Goal: Navigation & Orientation: Understand site structure

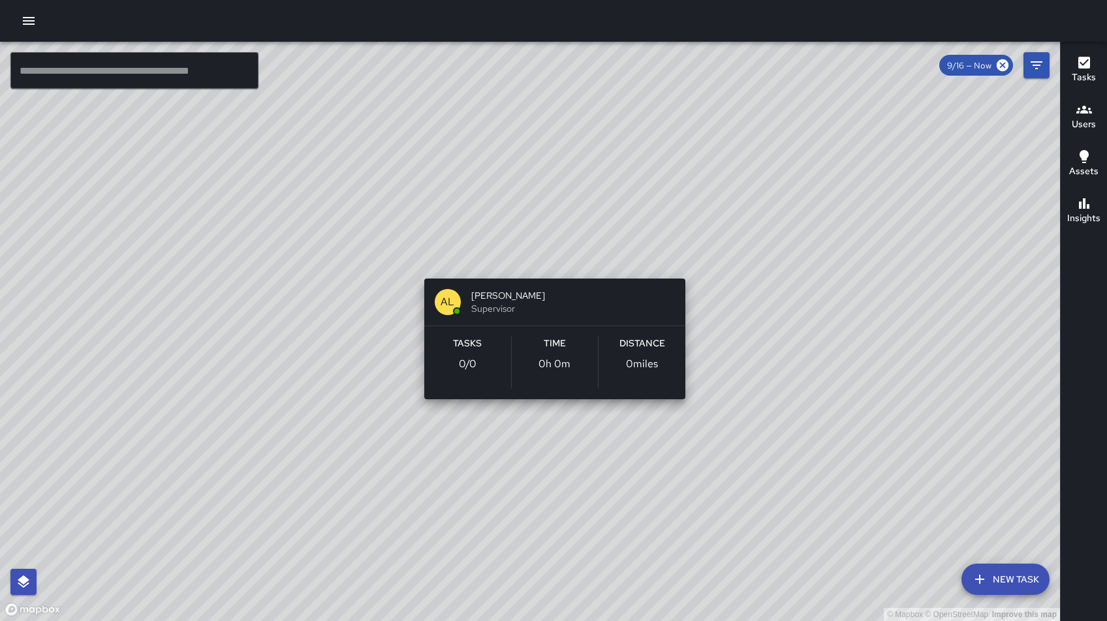
click at [550, 261] on div "© Mapbox © OpenStreetMap Improve this map AL [PERSON_NAME] Supervisor Tasks 0 /…" at bounding box center [530, 331] width 1060 height 579
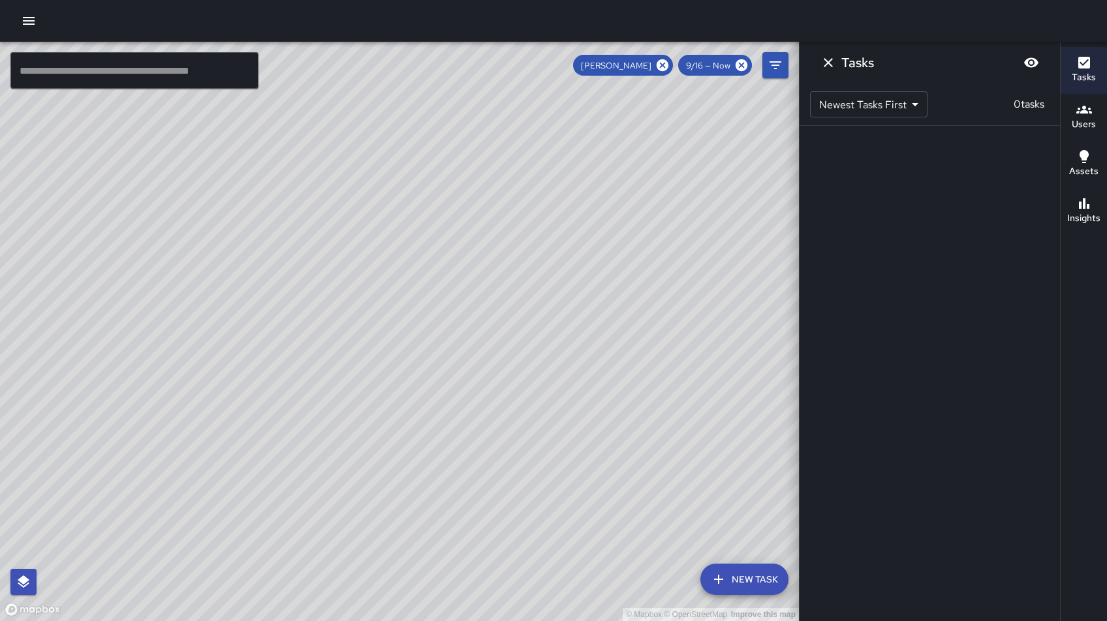
click at [705, 67] on span "9/16 — Now" at bounding box center [708, 65] width 60 height 11
click at [714, 65] on span "9/16 — Now" at bounding box center [708, 65] width 60 height 11
click at [746, 65] on icon at bounding box center [741, 65] width 12 height 12
click at [664, 65] on icon at bounding box center [662, 65] width 12 height 12
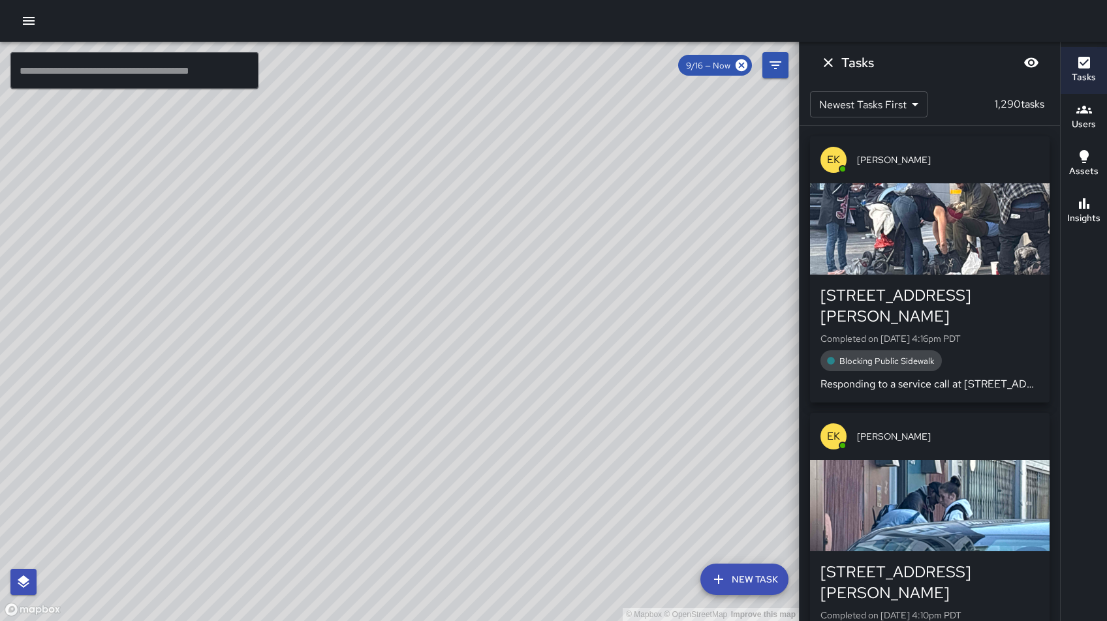
drag, startPoint x: 667, startPoint y: 270, endPoint x: 418, endPoint y: 362, distance: 265.1
click at [418, 362] on div "© Mapbox © OpenStreetMap Improve this map" at bounding box center [399, 331] width 799 height 579
drag, startPoint x: 450, startPoint y: 363, endPoint x: 563, endPoint y: 281, distance: 140.0
click at [563, 281] on div "© Mapbox © OpenStreetMap Improve this map" at bounding box center [399, 331] width 799 height 579
